Goal: Transaction & Acquisition: Purchase product/service

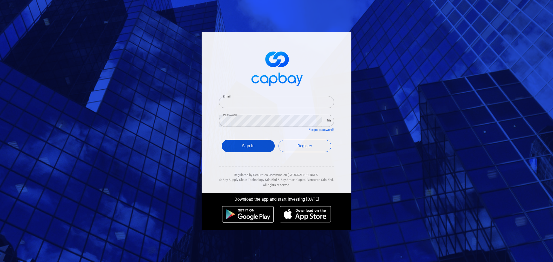
type input "[EMAIL_ADDRESS][DOMAIN_NAME]"
click at [235, 146] on button "Sign In" at bounding box center [248, 146] width 53 height 12
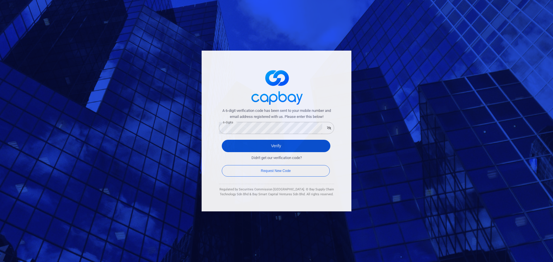
click at [324, 147] on button "Verify" at bounding box center [276, 146] width 108 height 12
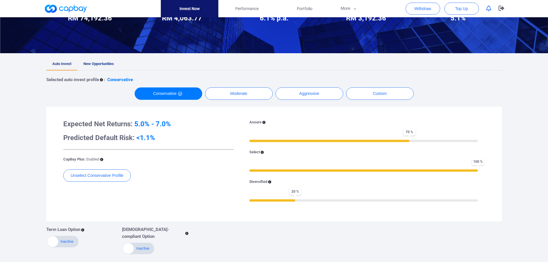
scroll to position [86, 0]
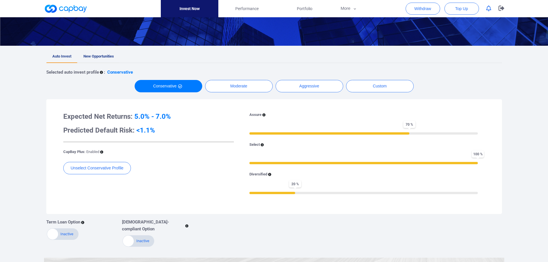
click at [107, 52] on link "New Opportunities" at bounding box center [98, 56] width 43 height 13
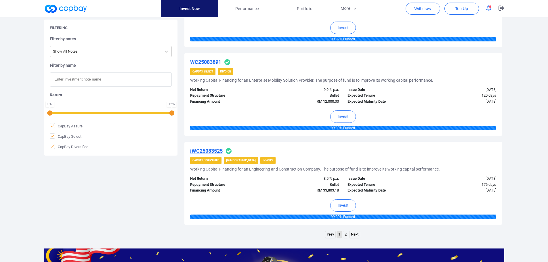
scroll to position [863, 0]
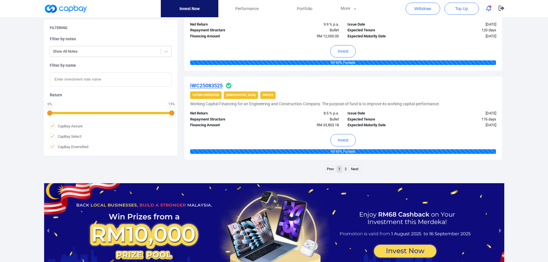
click at [343, 167] on link "2" at bounding box center [345, 169] width 5 height 7
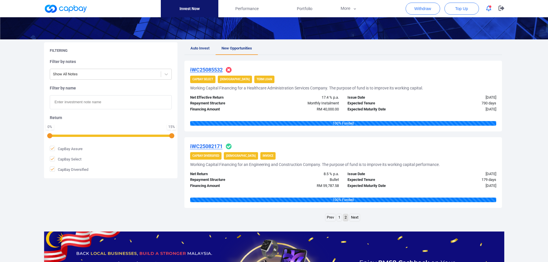
scroll to position [69, 0]
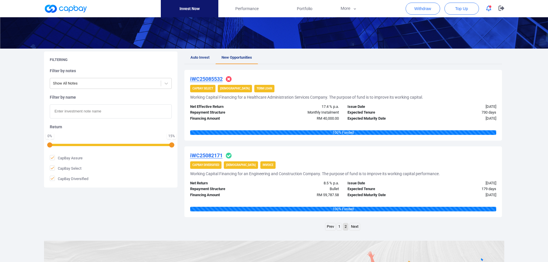
click at [338, 227] on link "1" at bounding box center [339, 226] width 5 height 7
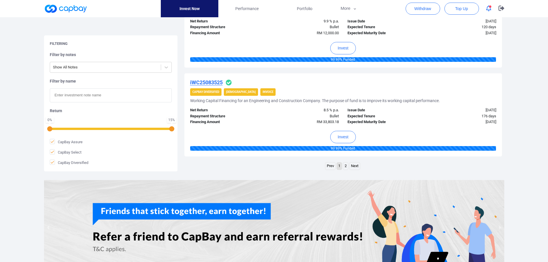
scroll to position [856, 0]
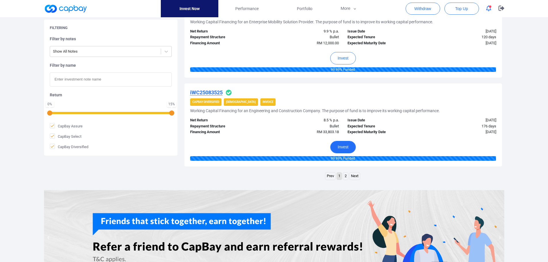
click at [346, 144] on button "Invest" at bounding box center [343, 147] width 26 height 12
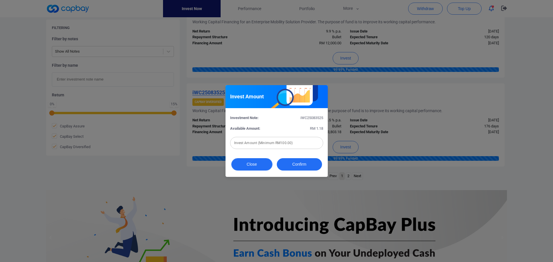
click at [251, 165] on button "Close" at bounding box center [251, 164] width 41 height 12
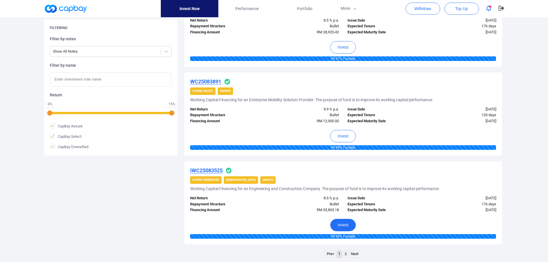
scroll to position [770, 0]
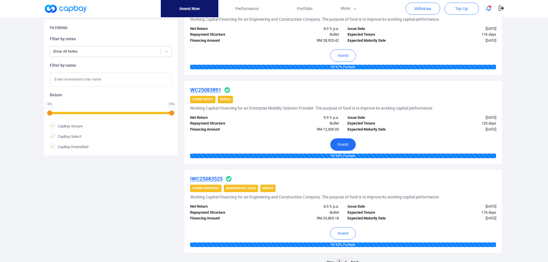
click at [342, 144] on button "Invest" at bounding box center [343, 144] width 26 height 12
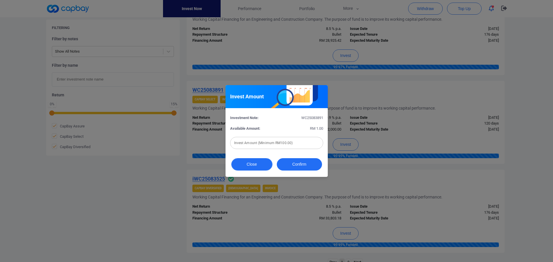
click at [253, 167] on button "Close" at bounding box center [251, 164] width 41 height 12
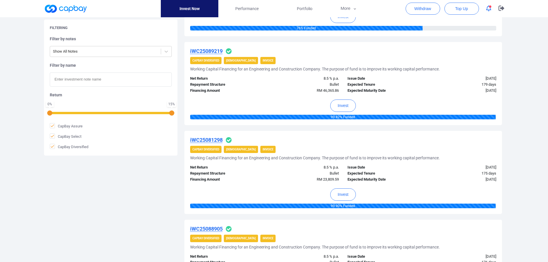
scroll to position [540, 0]
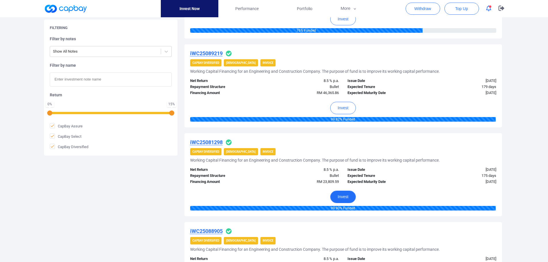
click at [341, 199] on button "Invest" at bounding box center [343, 197] width 26 height 12
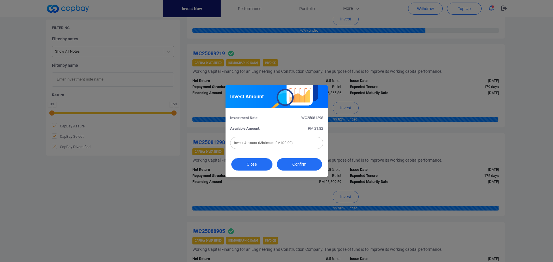
click at [247, 166] on button "Close" at bounding box center [251, 164] width 41 height 12
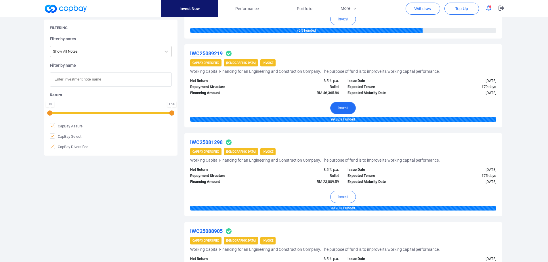
click at [342, 103] on button "Invest" at bounding box center [343, 108] width 26 height 12
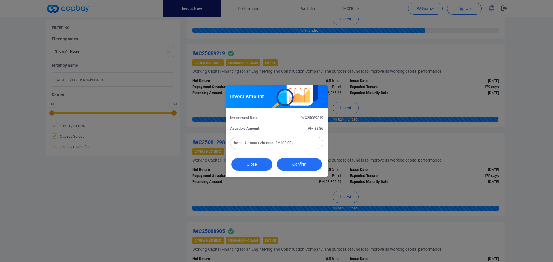
click at [237, 165] on button "Close" at bounding box center [251, 164] width 41 height 12
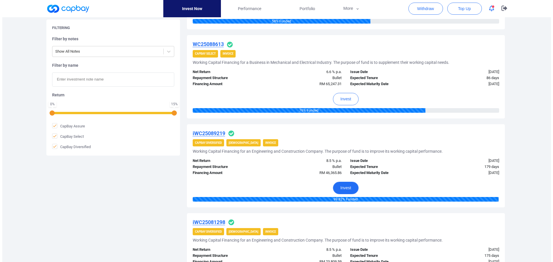
scroll to position [454, 0]
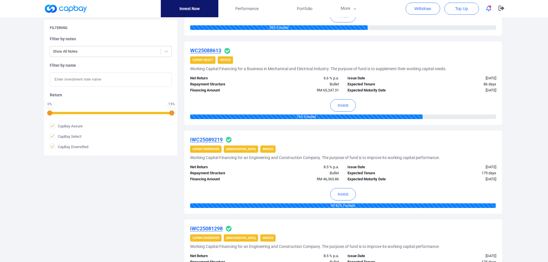
click at [209, 49] on u "WC25088613" at bounding box center [205, 50] width 31 height 6
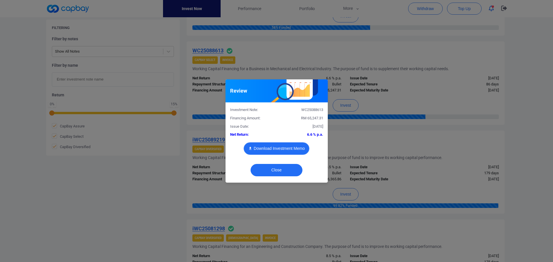
click at [273, 148] on button "Download Investment Memo" at bounding box center [276, 148] width 66 height 12
click at [275, 169] on button "Close" at bounding box center [276, 170] width 52 height 12
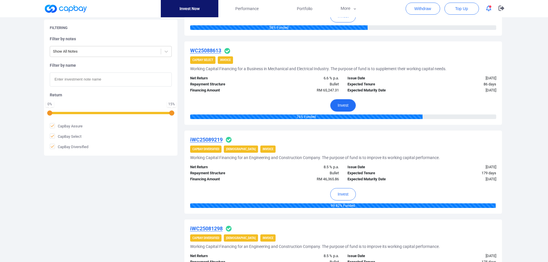
click at [346, 106] on button "Invest" at bounding box center [343, 105] width 26 height 12
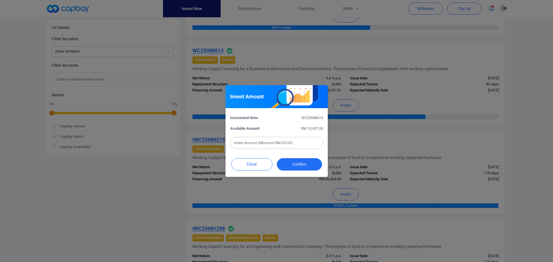
click at [265, 137] on div "Invest Amount (Minimum RM100.00) Invest Amount (Minimum RM100.00)" at bounding box center [276, 142] width 93 height 13
type input "RM 1,000"
click at [295, 165] on button "Confirm" at bounding box center [299, 164] width 45 height 12
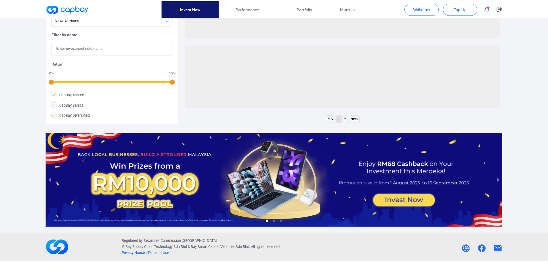
scroll to position [235, 0]
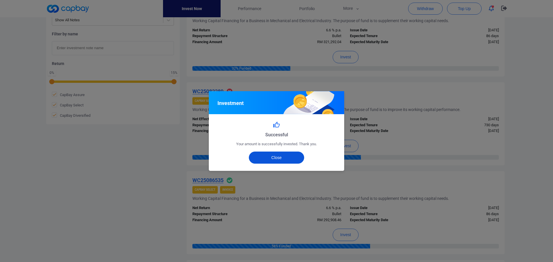
click at [280, 156] on button "Close" at bounding box center [277, 158] width 56 height 12
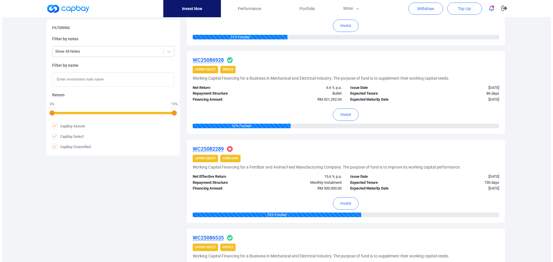
scroll to position [321, 0]
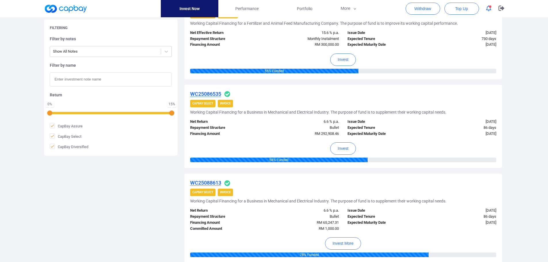
click at [207, 95] on u "WC25086535" at bounding box center [205, 94] width 31 height 6
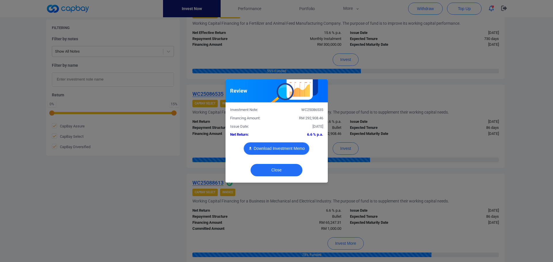
click at [282, 151] on button "Download Investment Memo" at bounding box center [276, 148] width 66 height 12
click at [278, 170] on button "Close" at bounding box center [276, 170] width 52 height 12
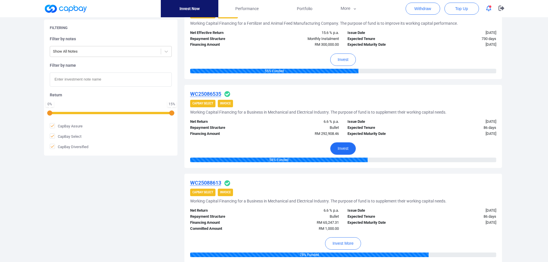
click at [343, 149] on button "Invest" at bounding box center [343, 148] width 26 height 12
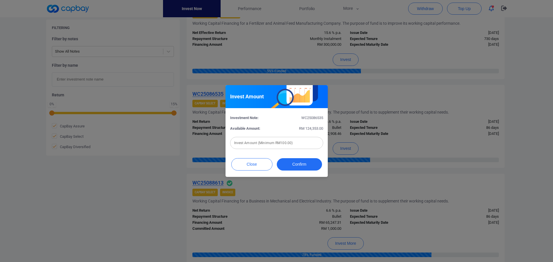
click at [257, 143] on input "text" at bounding box center [276, 143] width 93 height 12
type input "RM 500"
click at [294, 163] on button "Confirm" at bounding box center [299, 164] width 45 height 12
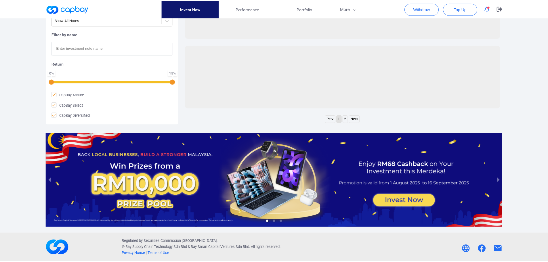
scroll to position [235, 0]
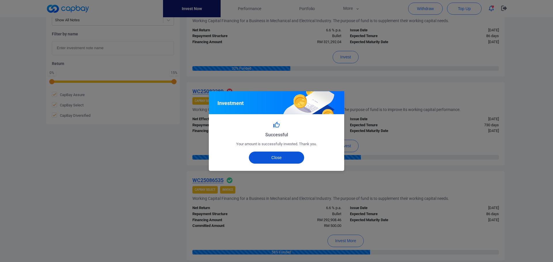
click at [283, 155] on button "Close" at bounding box center [277, 158] width 56 height 12
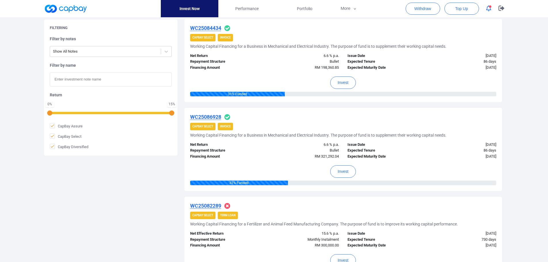
scroll to position [120, 0]
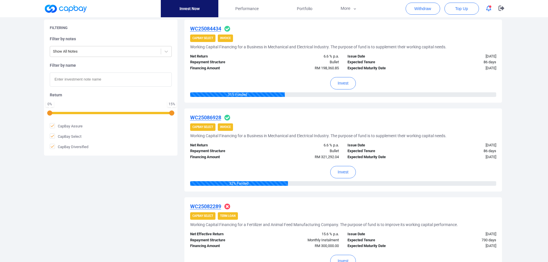
click at [206, 116] on u "WC25086928" at bounding box center [205, 118] width 31 height 6
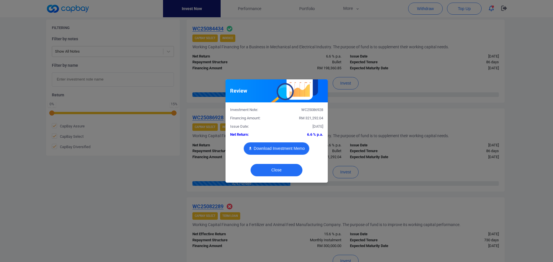
click at [279, 146] on button "Download Investment Memo" at bounding box center [276, 148] width 66 height 12
click at [276, 148] on button "Download Investment Memo" at bounding box center [276, 148] width 66 height 12
click at [289, 170] on button "Close" at bounding box center [276, 170] width 52 height 12
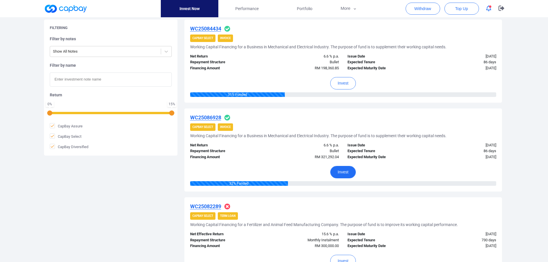
click at [347, 173] on button "Invest" at bounding box center [343, 172] width 26 height 12
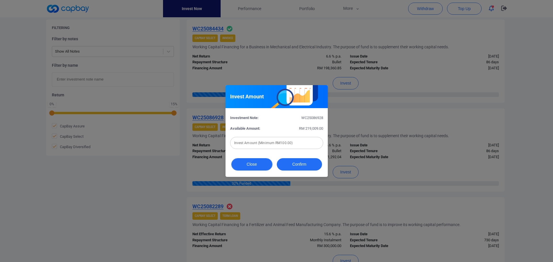
click at [255, 166] on button "Close" at bounding box center [251, 164] width 41 height 12
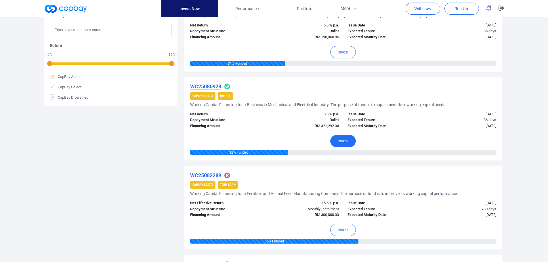
scroll to position [173, 0]
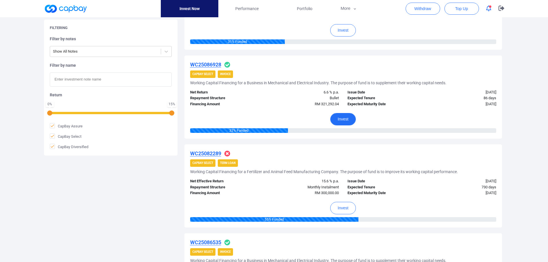
click at [345, 119] on button "Invest" at bounding box center [343, 119] width 26 height 12
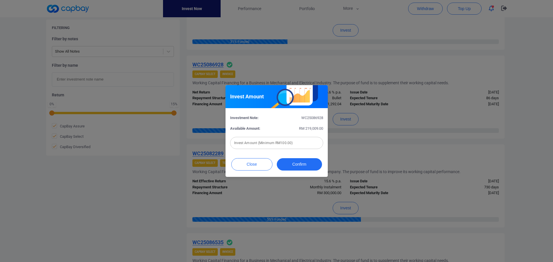
click at [279, 142] on input "text" at bounding box center [276, 143] width 93 height 12
type input "RM 800"
click at [297, 162] on button "Confirm" at bounding box center [299, 164] width 45 height 12
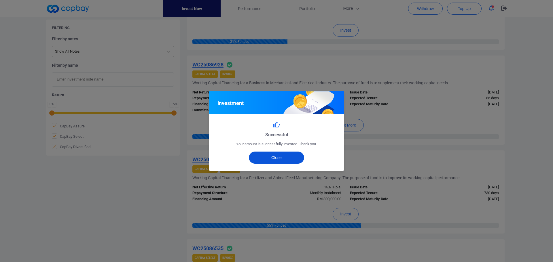
click at [285, 157] on button "Close" at bounding box center [277, 158] width 56 height 12
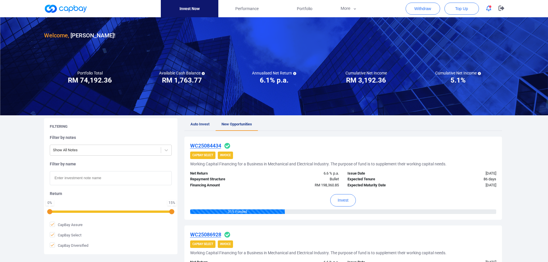
scroll to position [0, 0]
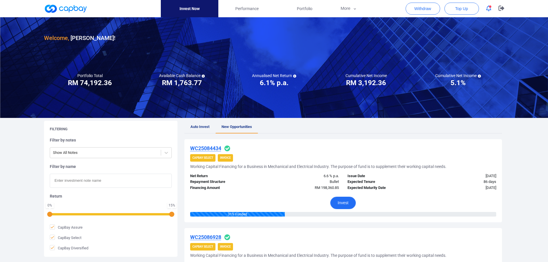
click at [347, 201] on button "Invest" at bounding box center [343, 203] width 26 height 12
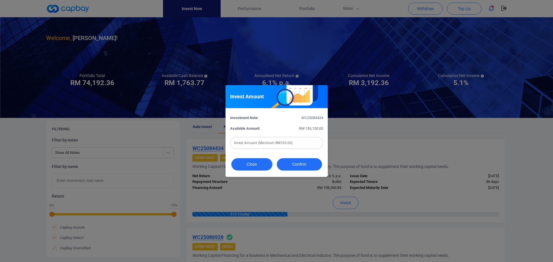
click at [254, 165] on button "Close" at bounding box center [251, 164] width 41 height 12
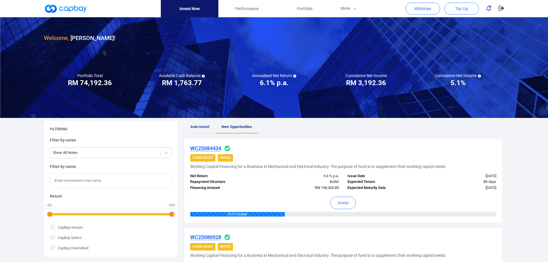
click at [201, 150] on u "WC25084434" at bounding box center [205, 148] width 31 height 6
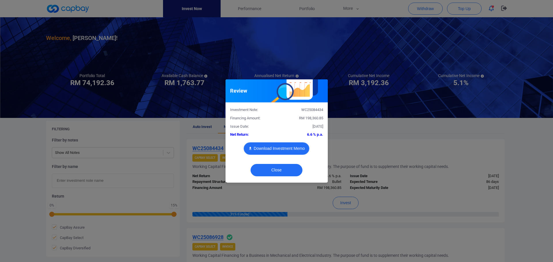
click at [285, 148] on button "Download Investment Memo" at bounding box center [276, 148] width 66 height 12
click at [282, 172] on button "Close" at bounding box center [276, 170] width 52 height 12
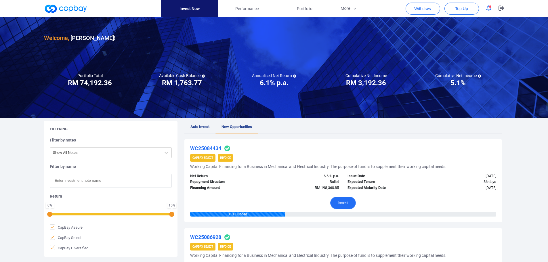
click at [342, 204] on button "Invest" at bounding box center [343, 203] width 26 height 12
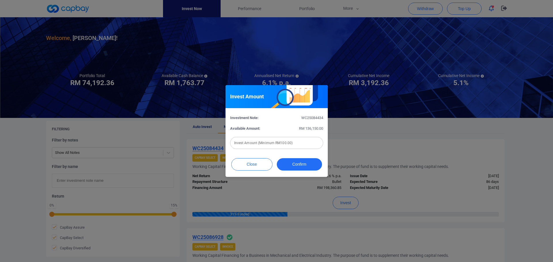
click at [260, 142] on input "text" at bounding box center [276, 143] width 93 height 12
type input "RM 500"
click at [290, 165] on button "Confirm" at bounding box center [299, 164] width 45 height 12
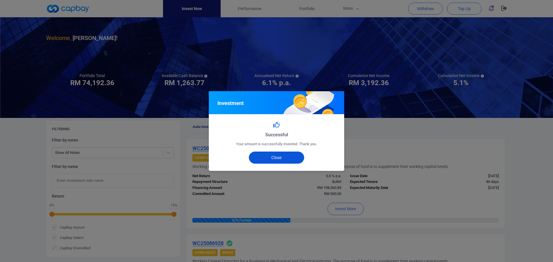
click at [294, 154] on button "Close" at bounding box center [277, 158] width 56 height 12
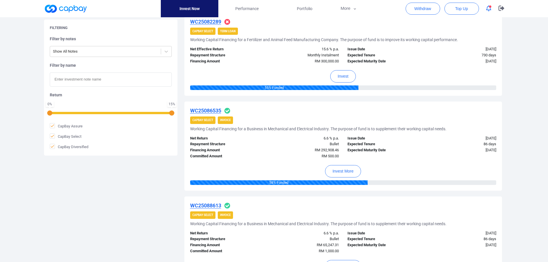
scroll to position [288, 0]
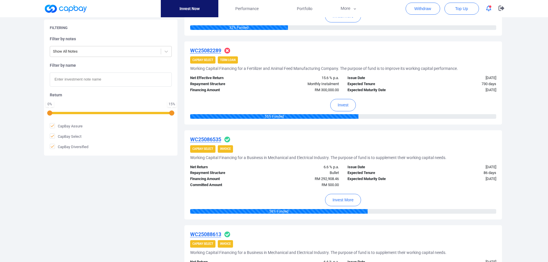
click at [203, 51] on u "WC25082289" at bounding box center [205, 50] width 31 height 6
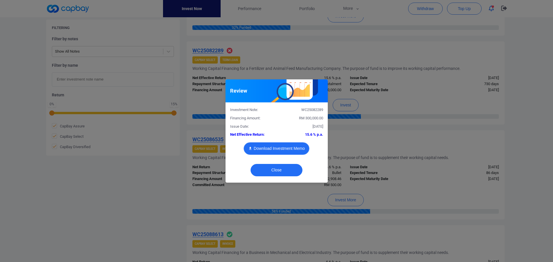
click at [273, 148] on button "Download Investment Memo" at bounding box center [276, 148] width 66 height 12
click at [433, 46] on div "Review Investment Note: WC25082289 Financing Amount: RM 300,000.00 Issue Date: …" at bounding box center [276, 131] width 553 height 262
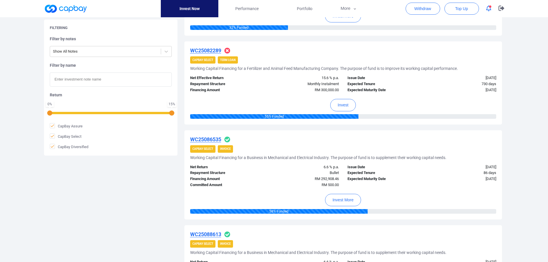
click at [487, 10] on icon "button" at bounding box center [488, 8] width 5 height 6
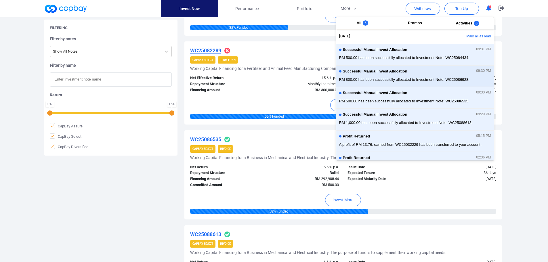
scroll to position [29, 0]
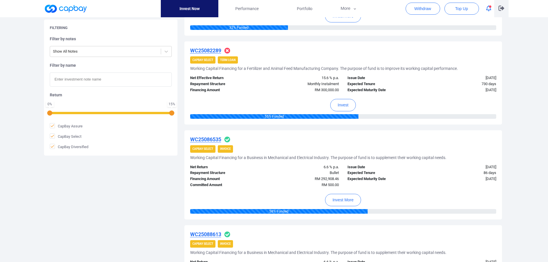
click at [503, 8] on icon "button" at bounding box center [502, 8] width 6 height 5
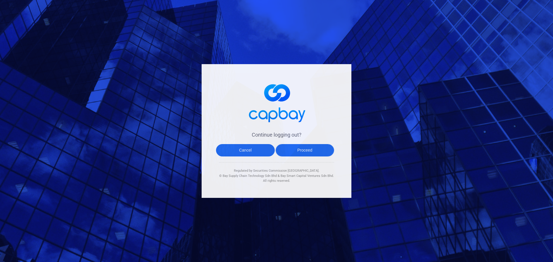
click at [309, 150] on button "Proceed" at bounding box center [304, 150] width 59 height 12
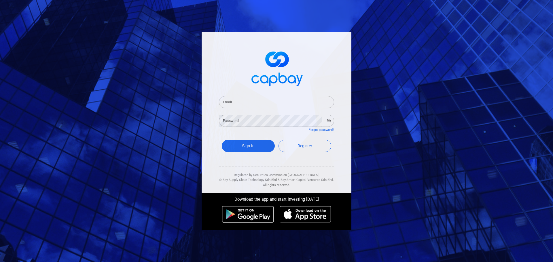
type input "[EMAIL_ADDRESS][DOMAIN_NAME]"
